Goal: Task Accomplishment & Management: Manage account settings

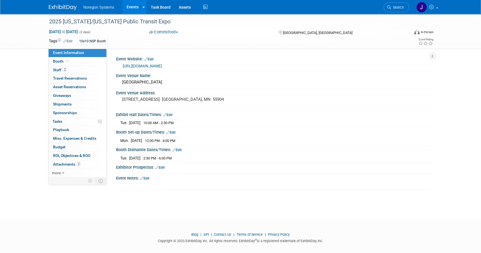
click at [69, 6] on img at bounding box center [63, 8] width 28 height 6
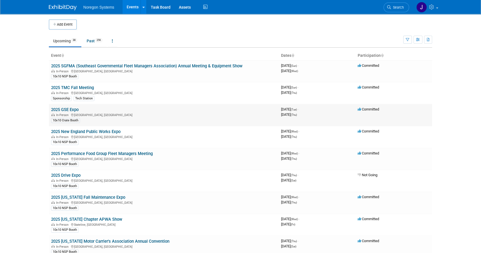
click at [66, 109] on link "2025 GSE Expo" at bounding box center [65, 109] width 28 height 5
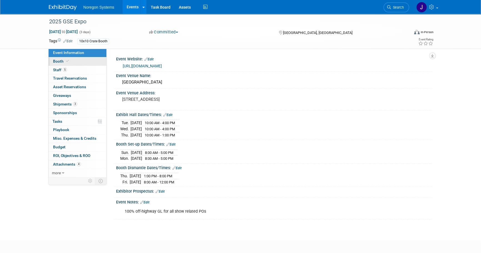
click at [69, 59] on span "Booth" at bounding box center [61, 61] width 17 height 4
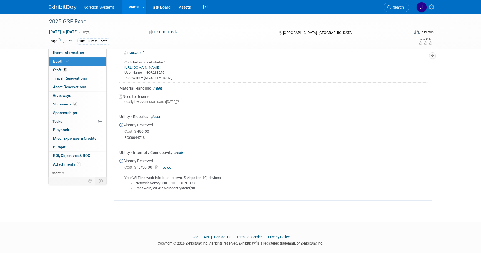
scroll to position [242, 0]
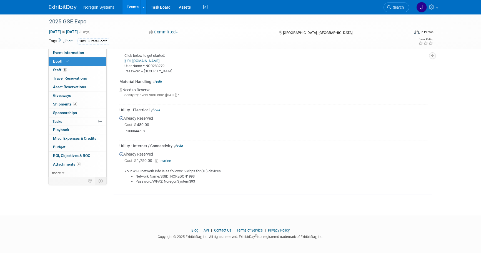
click at [160, 80] on link "Edit" at bounding box center [157, 82] width 9 height 4
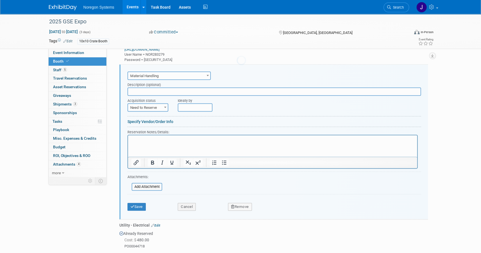
scroll to position [0, 0]
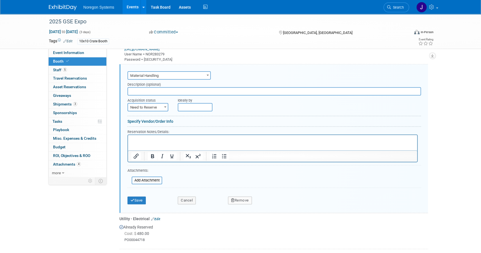
click at [170, 74] on span "Material Handling" at bounding box center [169, 76] width 82 height 8
click at [263, 113] on form "Audio / Video Carpet / Flooring Catering / Food / Beverage Floral / Decorative …" at bounding box center [275, 138] width 294 height 137
click at [175, 74] on span "Material Handling" at bounding box center [169, 76] width 82 height 8
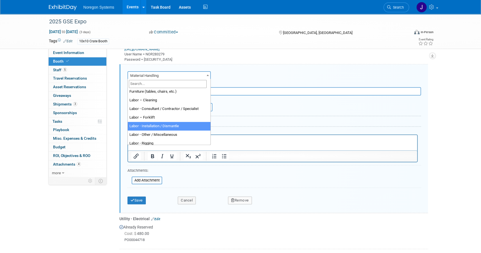
scroll to position [86, 0]
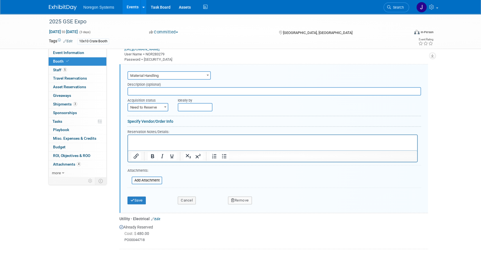
click at [288, 121] on div "Specify Vendor/Order Info" at bounding box center [275, 121] width 294 height 6
click at [138, 105] on span "Need to Reserve" at bounding box center [148, 107] width 40 height 8
select select "2"
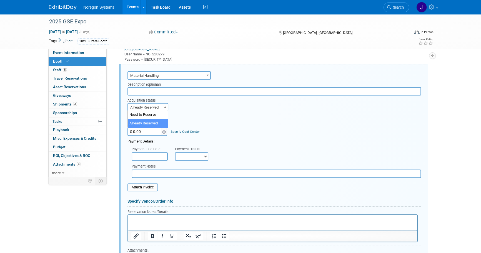
click at [157, 105] on span "Already Reserved" at bounding box center [148, 107] width 40 height 8
click at [249, 119] on div "Cost:" at bounding box center [275, 117] width 294 height 5
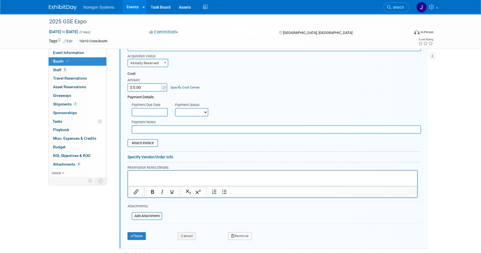
scroll to position [304, 0]
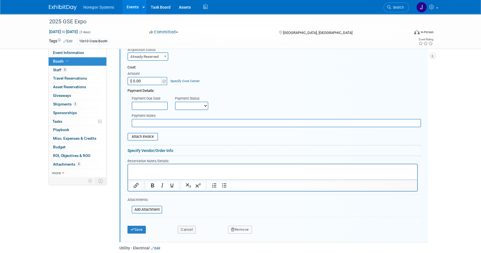
click at [153, 120] on input "text" at bounding box center [277, 123] width 290 height 8
type input "Waiting for cost"
drag, startPoint x: 141, startPoint y: 228, endPoint x: 145, endPoint y: 227, distance: 4.6
click at [141, 228] on button "Save" at bounding box center [137, 229] width 18 height 8
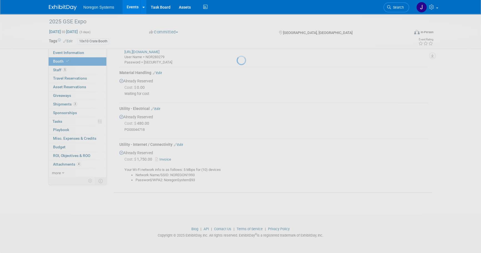
scroll to position [249, 0]
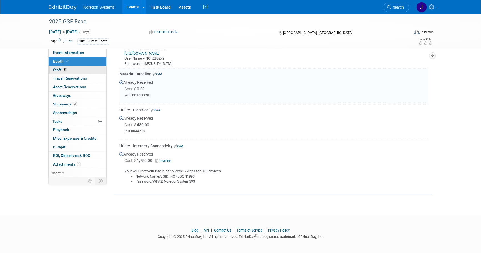
click at [89, 69] on link "5 Staff 5" at bounding box center [78, 70] width 58 height 8
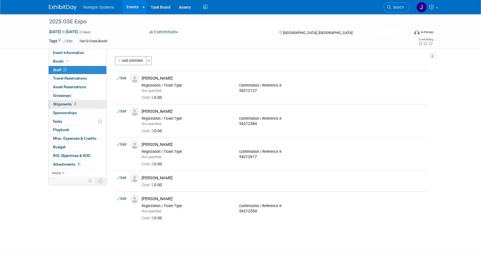
click at [83, 104] on link "3 Shipments 3" at bounding box center [78, 104] width 58 height 8
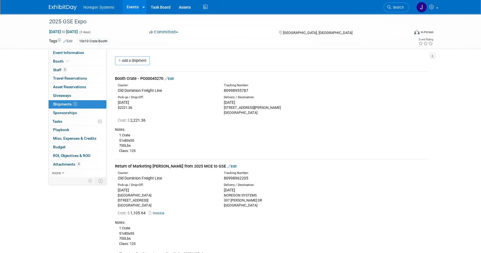
click at [331, 181] on div "Pick-up / Drop-Off: [DATE] [GEOGRAPHIC_DATA] [STREET_ADDRESS] [STREET_ADDRESS][…" at bounding box center [272, 194] width 322 height 27
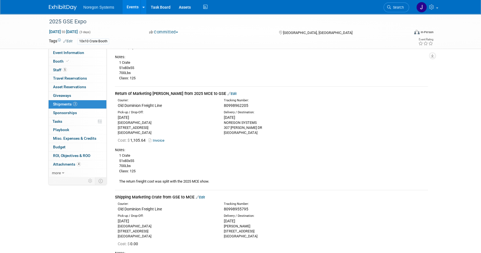
scroll to position [76, 0]
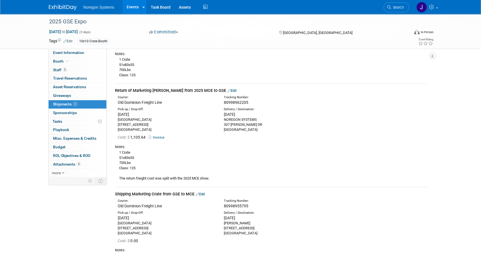
click at [242, 113] on div "[DATE]" at bounding box center [273, 114] width 98 height 6
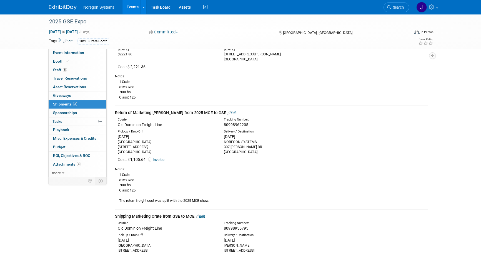
scroll to position [50, 0]
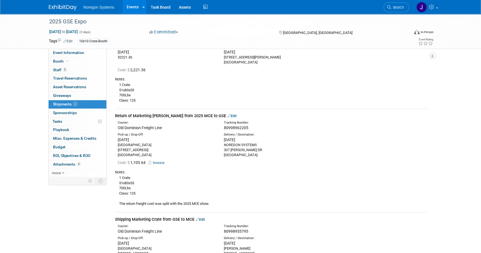
click at [228, 115] on link "Edit" at bounding box center [232, 116] width 9 height 4
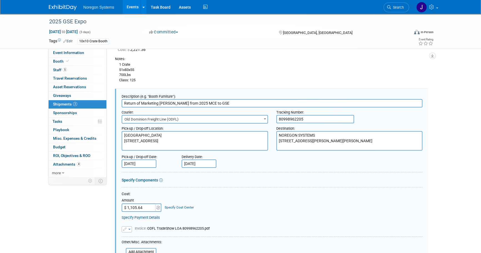
scroll to position [70, 0]
click at [211, 159] on body "Noregon Systems Events Add Event Bulk Upload Events Shareable Event Boards Rece…" at bounding box center [240, 56] width 481 height 253
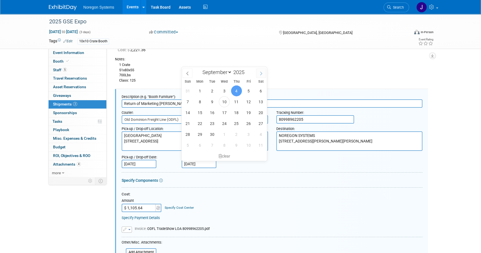
click at [263, 73] on icon at bounding box center [261, 73] width 4 height 4
select select "10"
click at [211, 101] on span "4" at bounding box center [212, 101] width 11 height 11
type input "[DATE]"
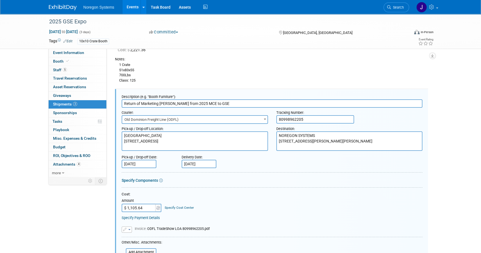
click at [250, 190] on form "Description (e.g. "Booth Furniture"): Return of Marketing [PERSON_NAME] from 20…" at bounding box center [272, 224] width 301 height 264
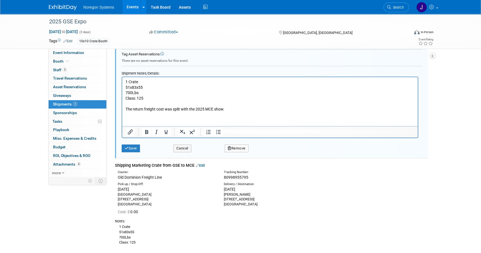
scroll to position [298, 0]
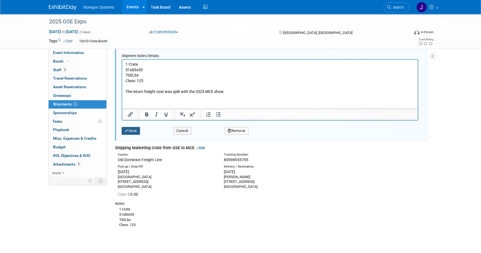
click at [134, 129] on button "Save" at bounding box center [131, 131] width 18 height 8
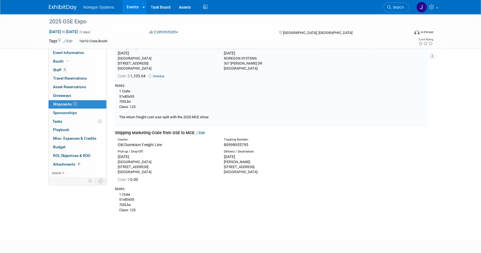
scroll to position [96, 0]
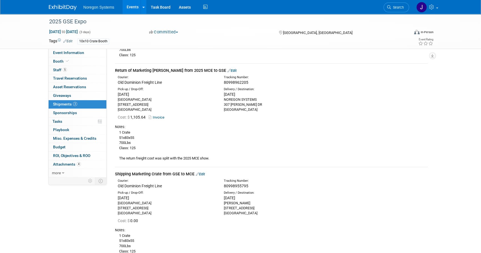
click at [228, 69] on link "Edit" at bounding box center [232, 70] width 9 height 4
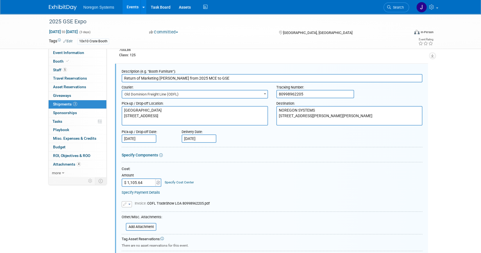
scroll to position [0, 0]
click at [217, 76] on input "Return of Marketing [PERSON_NAME] from 2025 MCE to GSE" at bounding box center [272, 78] width 301 height 8
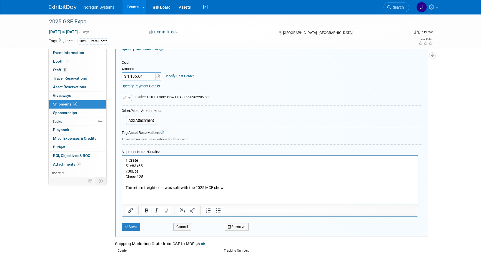
scroll to position [197, 0]
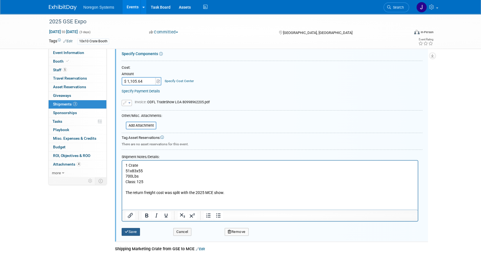
type input "Return of Marketing [PERSON_NAME] from 2025 MCE to GSO"
click at [135, 229] on button "Save" at bounding box center [131, 232] width 18 height 8
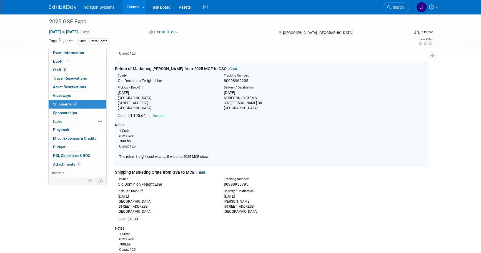
scroll to position [96, 0]
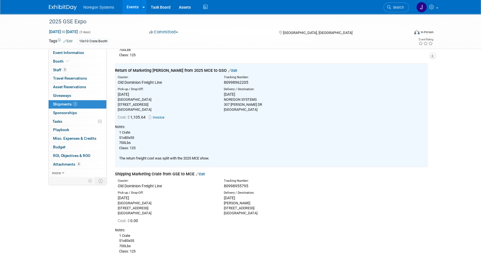
click at [161, 116] on link "Invoice" at bounding box center [158, 117] width 18 height 4
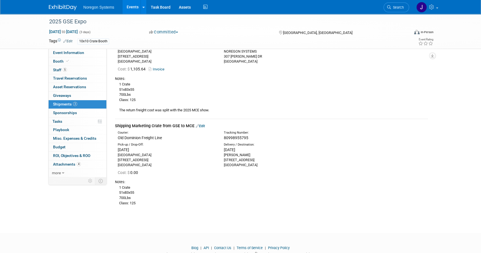
scroll to position [162, 0]
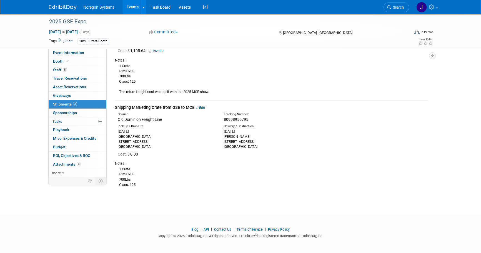
drag, startPoint x: 273, startPoint y: 178, endPoint x: 253, endPoint y: 160, distance: 27.1
click at [273, 178] on div "1 Crate 51x83x55 700Lbs Class: 125" at bounding box center [271, 176] width 313 height 21
drag, startPoint x: 117, startPoint y: 135, endPoint x: 175, endPoint y: 138, distance: 58.2
click at [175, 138] on div "Pick-up / Drop-Off: [DATE] [GEOGRAPHIC_DATA] [STREET_ADDRESS]" at bounding box center [167, 136] width 106 height 25
copy div "[GEOGRAPHIC_DATA]"
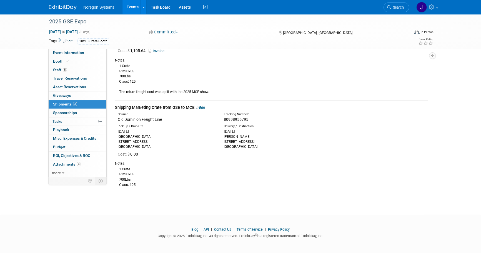
drag, startPoint x: 189, startPoint y: 169, endPoint x: 115, endPoint y: 140, distance: 79.3
click at [189, 168] on div "1 Crate 51x83x55 700Lbs Class: 125" at bounding box center [271, 176] width 313 height 21
drag, startPoint x: 118, startPoint y: 142, endPoint x: 159, endPoint y: 145, distance: 40.7
click at [159, 145] on div "Pick-up / Drop-Off: [DATE] [GEOGRAPHIC_DATA] [STREET_ADDRESS]" at bounding box center [167, 136] width 106 height 25
copy div "[STREET_ADDRESS]"
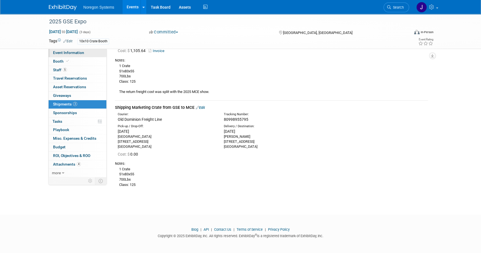
click at [74, 56] on link "Event Information" at bounding box center [78, 53] width 58 height 8
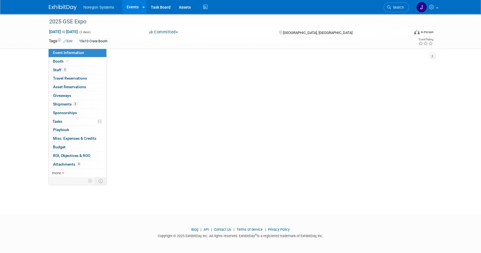
scroll to position [0, 0]
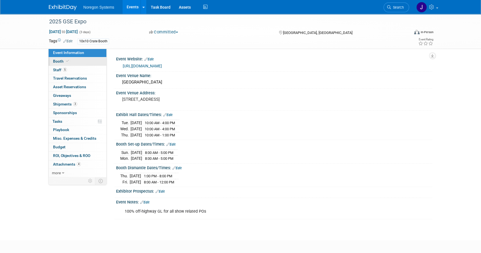
click at [84, 62] on link "Booth" at bounding box center [78, 61] width 58 height 8
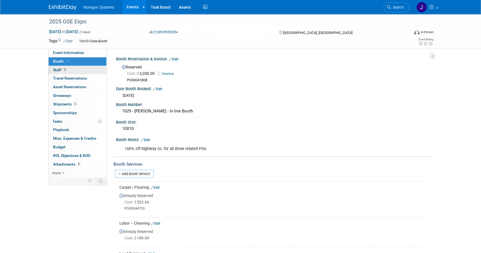
click at [78, 68] on link "5 Staff 5" at bounding box center [78, 70] width 58 height 8
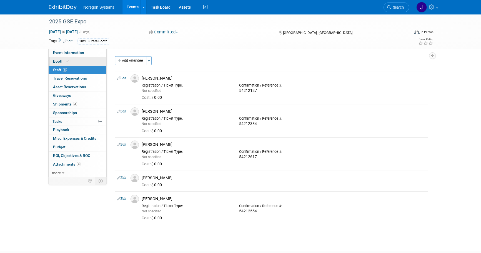
click at [81, 61] on link "Booth" at bounding box center [78, 61] width 58 height 8
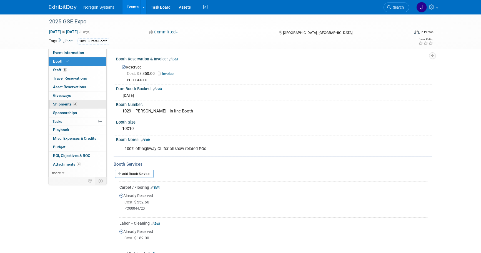
click at [69, 103] on span "Shipments 3" at bounding box center [65, 104] width 24 height 4
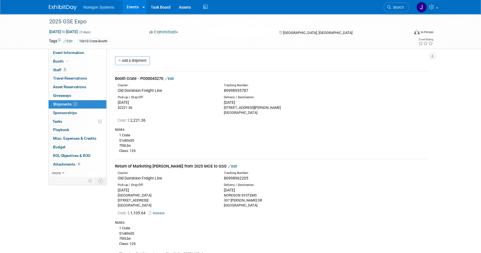
click at [126, 90] on div "Old Dominion Freight Line" at bounding box center [167, 91] width 98 height 6
drag, startPoint x: 173, startPoint y: 89, endPoint x: 119, endPoint y: 90, distance: 54.2
click at [119, 90] on div "Old Dominion Freight Line" at bounding box center [167, 91] width 98 height 6
copy div "Old Dominion Freight Line"
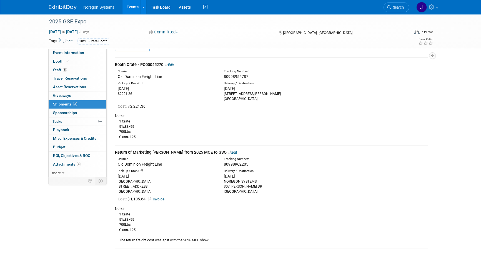
scroll to position [25, 0]
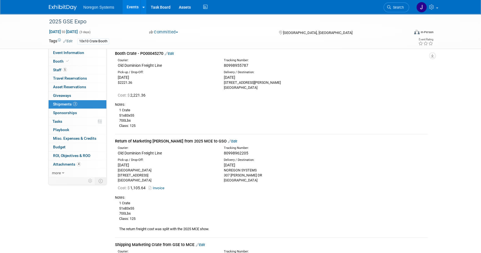
drag, startPoint x: 162, startPoint y: 187, endPoint x: 169, endPoint y: 187, distance: 6.4
click at [162, 187] on link "Invoice" at bounding box center [158, 188] width 18 height 4
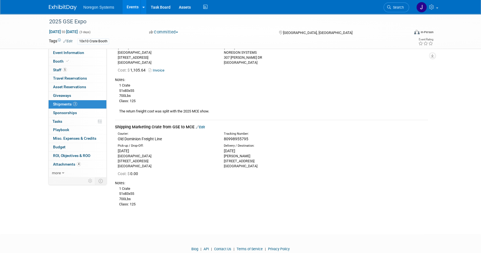
scroll to position [151, 0]
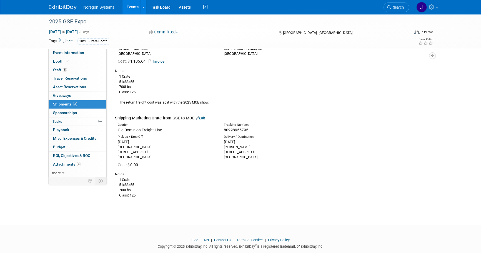
click at [253, 186] on div "1 Crate 51x83x55 700Lbs Class: 125" at bounding box center [271, 186] width 313 height 21
